Goal: Task Accomplishment & Management: Manage account settings

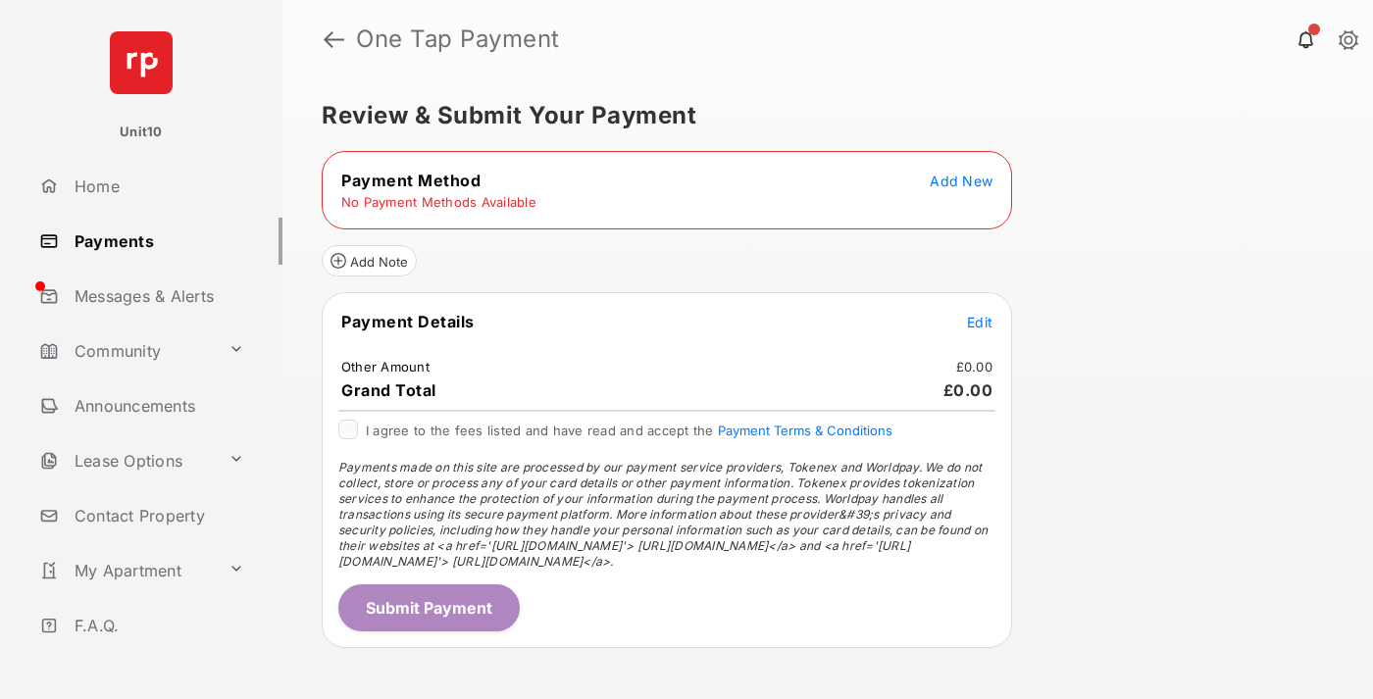
click at [961, 180] on span "Add New" at bounding box center [961, 181] width 63 height 17
